Goal: Information Seeking & Learning: Learn about a topic

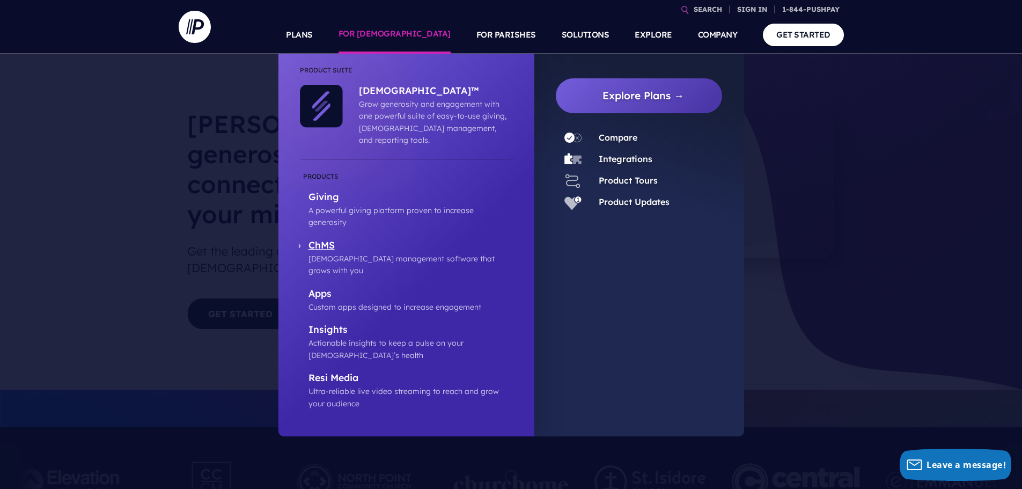
click at [377, 253] on p "[DEMOGRAPHIC_DATA] management software that grows with you" at bounding box center [411, 265] width 204 height 24
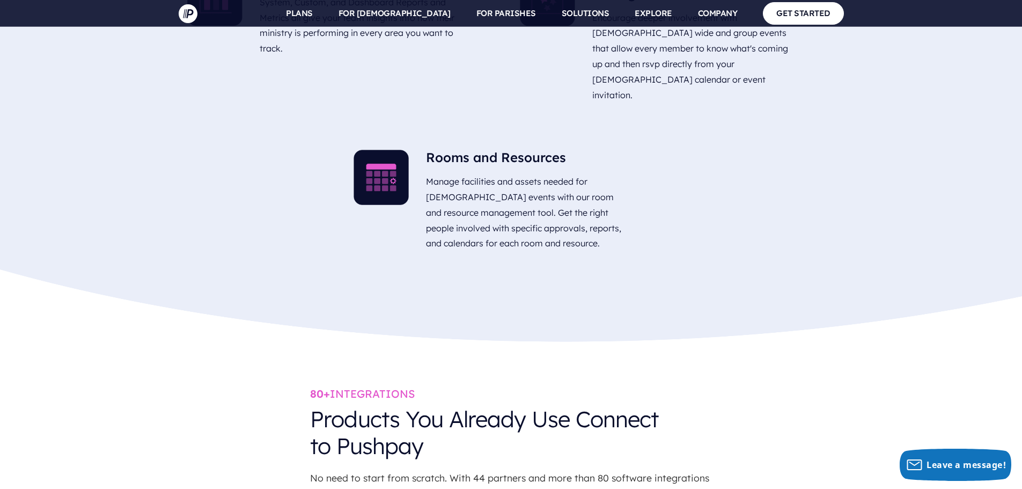
scroll to position [3488, 0]
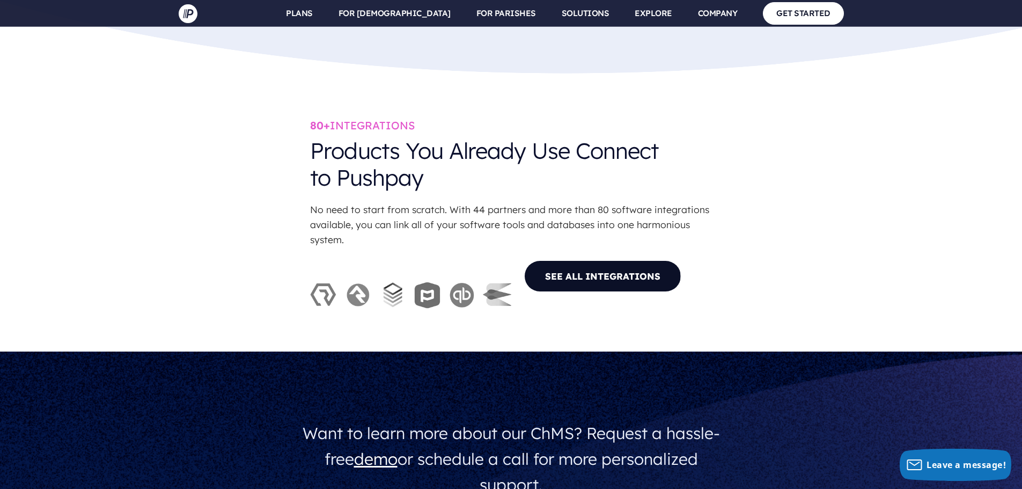
click at [585, 260] on link "SEE ALL INTEGRATIONS" at bounding box center [602, 276] width 157 height 32
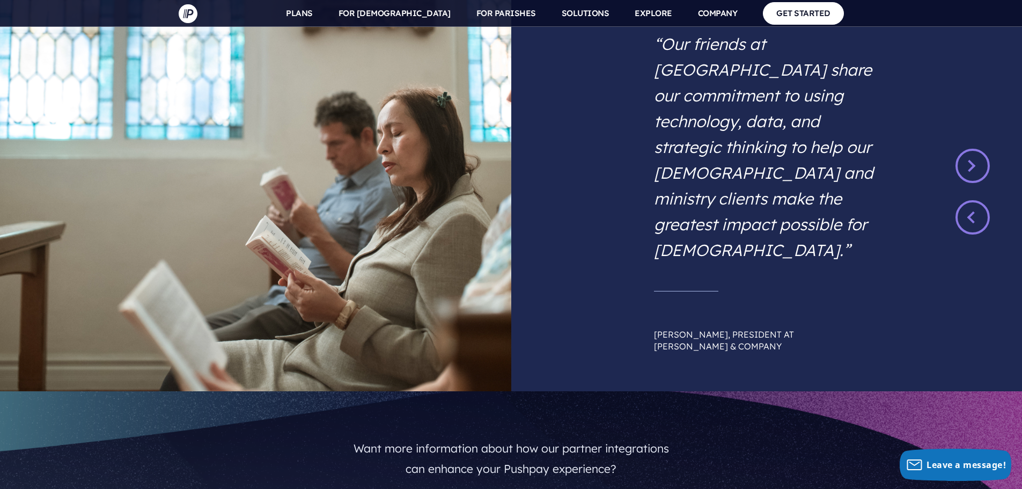
scroll to position [8478, 0]
